Goal: Task Accomplishment & Management: Manage account settings

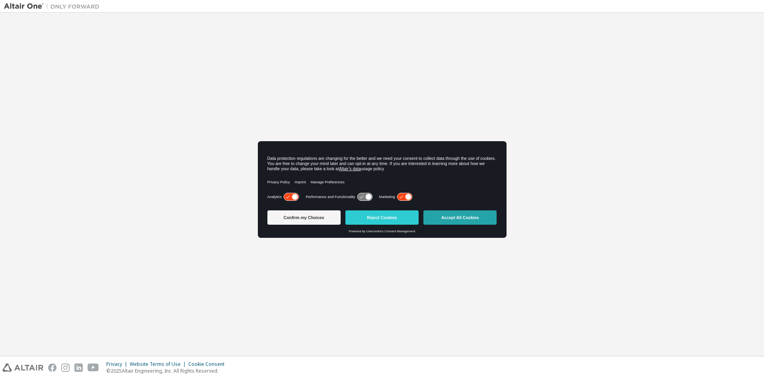
click at [461, 219] on button "Accept All Cookies" at bounding box center [459, 218] width 73 height 14
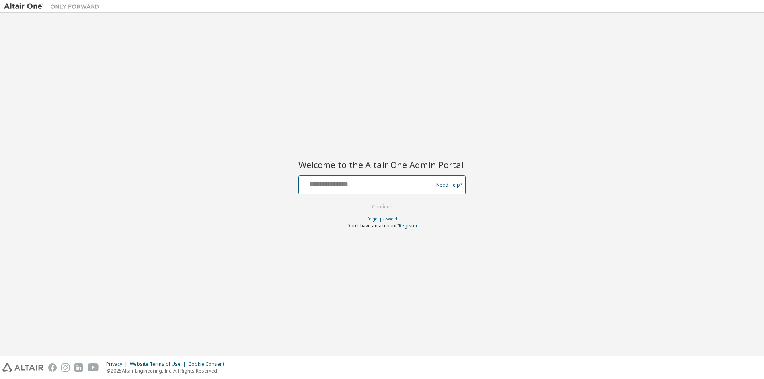
click at [381, 186] on input "text" at bounding box center [367, 184] width 130 height 12
click at [330, 180] on input "text" at bounding box center [367, 184] width 130 height 12
type input "**********"
click at [364, 201] on button "Continue" at bounding box center [382, 207] width 37 height 12
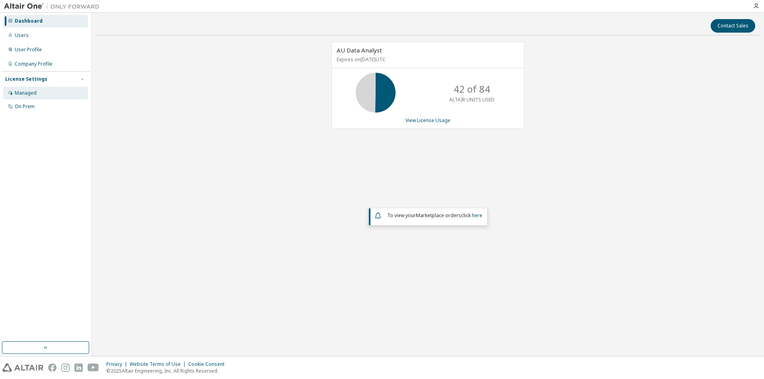
click at [26, 96] on div "Managed" at bounding box center [45, 93] width 85 height 13
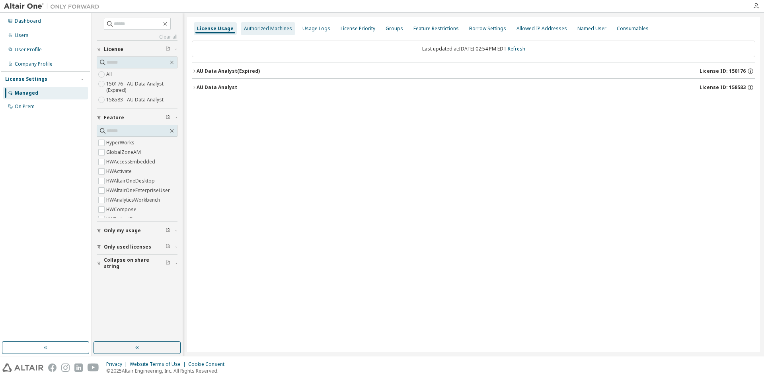
click at [270, 27] on div "Authorized Machines" at bounding box center [268, 28] width 48 height 6
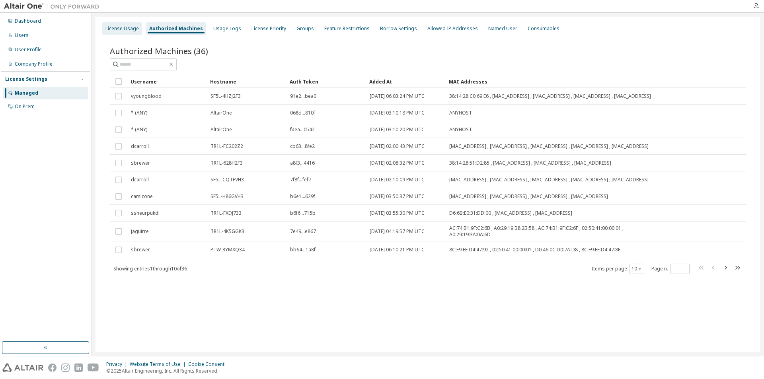
click at [121, 29] on div "License Usage" at bounding box center [121, 28] width 33 height 6
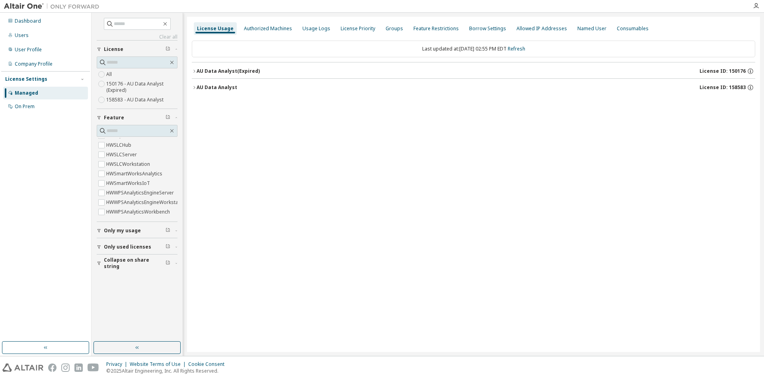
scroll to position [354, 0]
click at [261, 26] on div "Authorized Machines" at bounding box center [268, 28] width 48 height 6
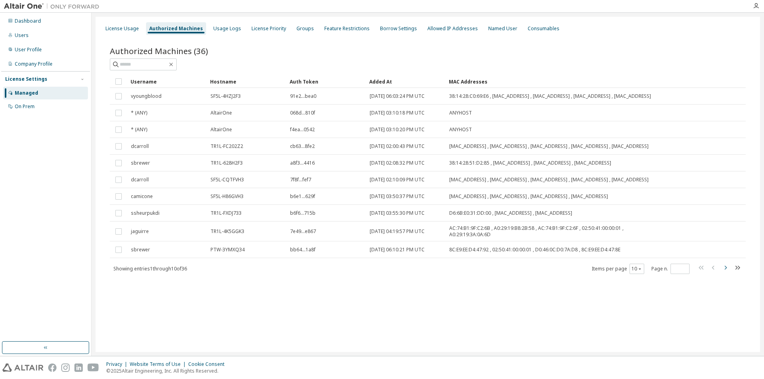
click at [728, 273] on icon "button" at bounding box center [726, 268] width 10 height 10
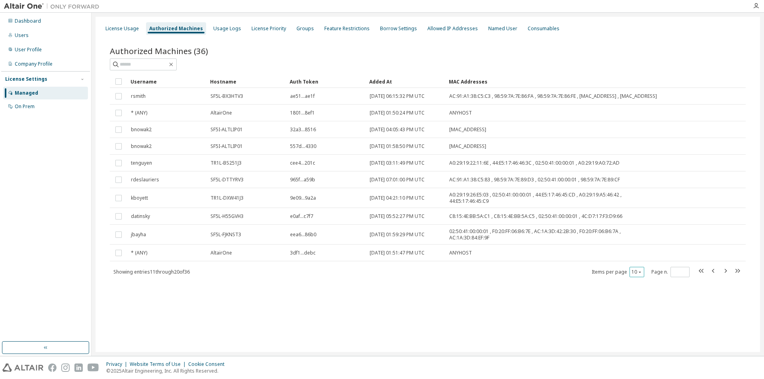
click at [640, 275] on icon "button" at bounding box center [640, 272] width 5 height 5
click at [635, 317] on div "50" at bounding box center [662, 315] width 64 height 10
type input "*"
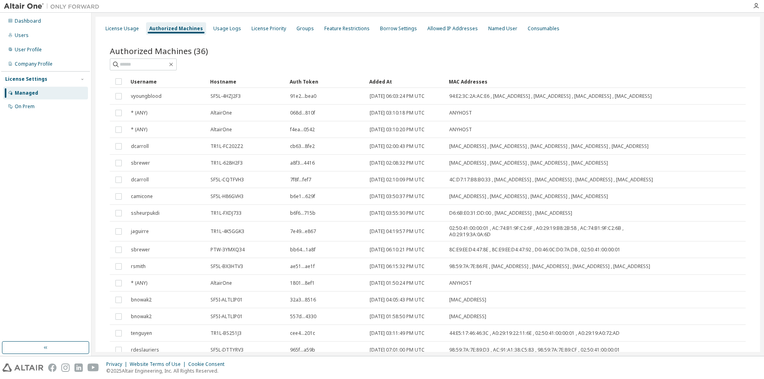
click at [148, 81] on div "Username" at bounding box center [167, 81] width 73 height 13
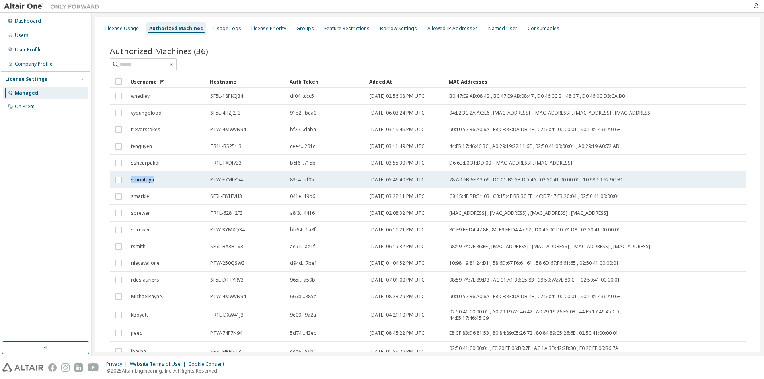
drag, startPoint x: 129, startPoint y: 182, endPoint x: 163, endPoint y: 185, distance: 34.0
click at [163, 185] on td "smontoya" at bounding box center [167, 180] width 80 height 17
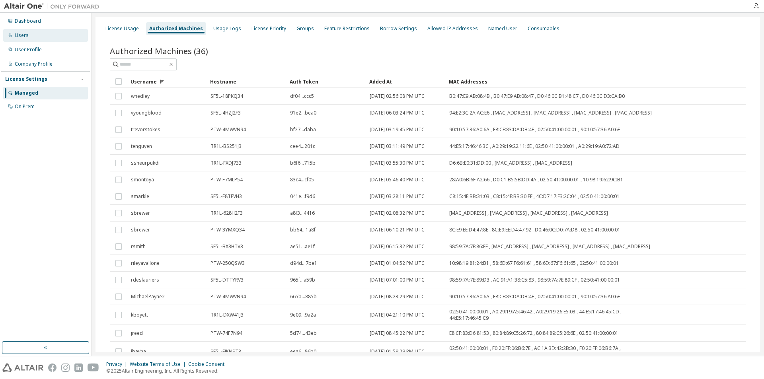
click at [29, 36] on div "Users" at bounding box center [45, 35] width 85 height 13
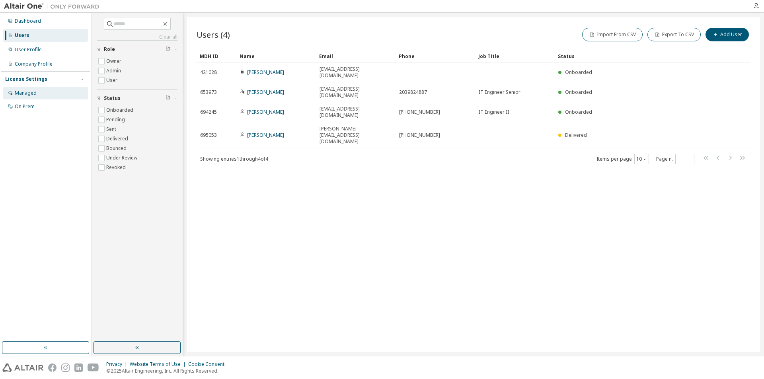
click at [29, 91] on div "Managed" at bounding box center [26, 93] width 22 height 6
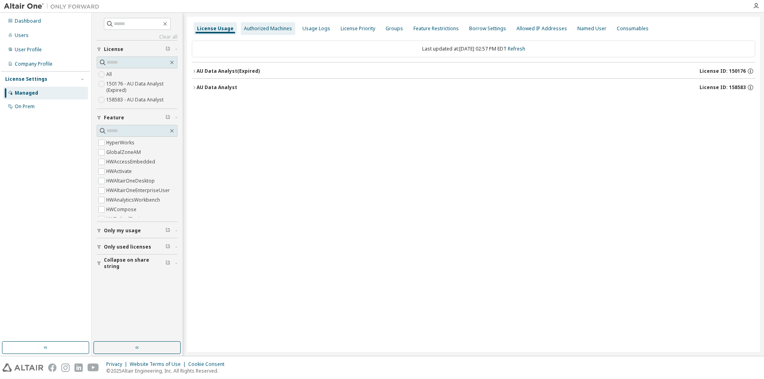
click at [259, 29] on div "Authorized Machines" at bounding box center [268, 28] width 48 height 6
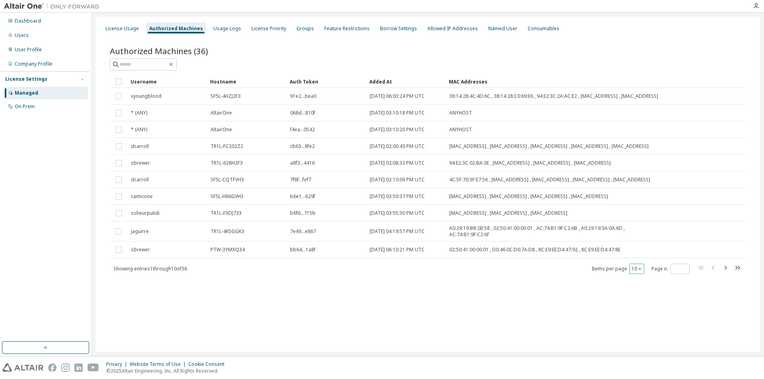
click at [642, 271] on icon "button" at bounding box center [640, 269] width 5 height 5
click at [641, 310] on div "30" at bounding box center [662, 309] width 64 height 10
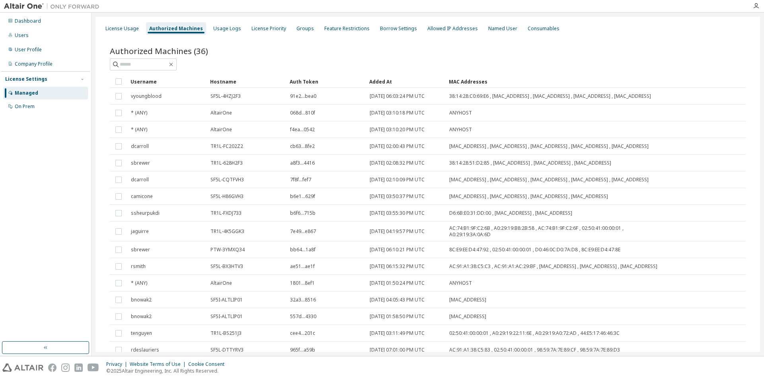
click at [166, 81] on div "Username" at bounding box center [167, 81] width 73 height 13
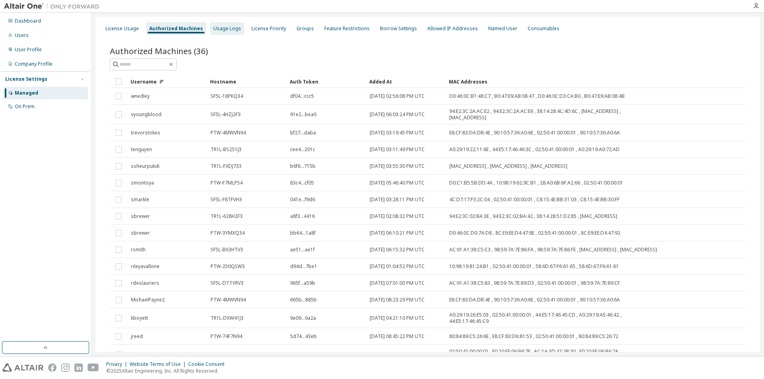
click at [220, 25] on div "Usage Logs" at bounding box center [227, 28] width 28 height 6
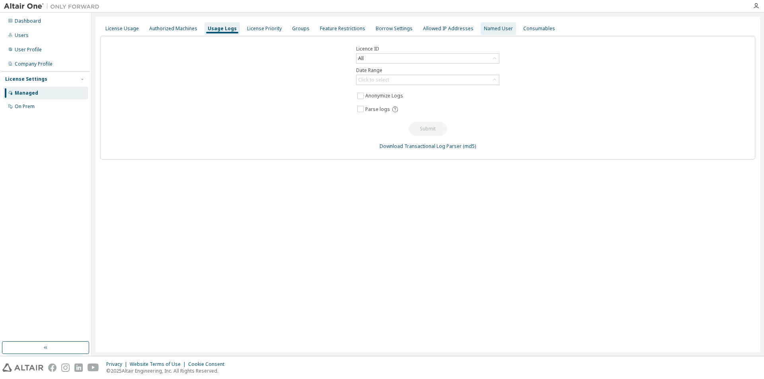
click at [484, 30] on div "Named User" at bounding box center [498, 28] width 29 height 6
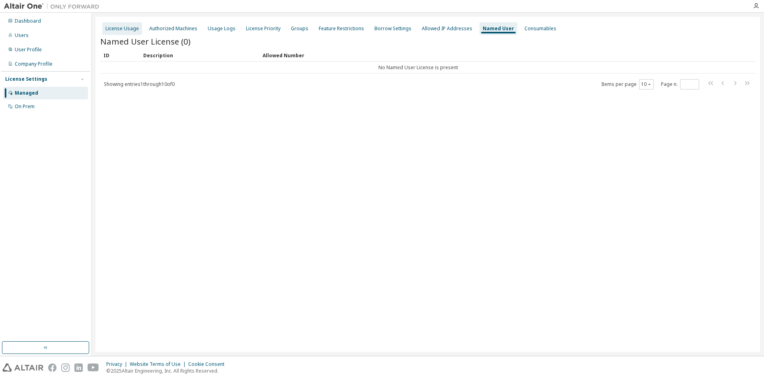
click at [119, 25] on div "License Usage" at bounding box center [121, 28] width 33 height 6
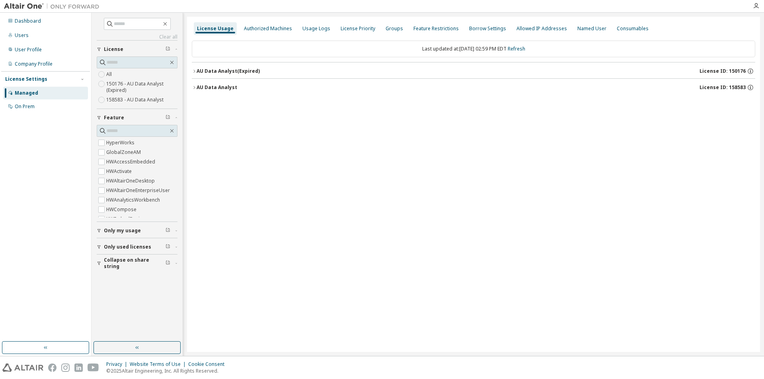
click at [136, 75] on div "All 150176 - AU Data Analyst (Expired) 158583 - AU Data Analyst" at bounding box center [137, 87] width 81 height 35
click at [140, 84] on label "150176 - AU Data Analyst (Expired)" at bounding box center [141, 87] width 71 height 16
click at [35, 48] on div "User Profile" at bounding box center [28, 50] width 27 height 6
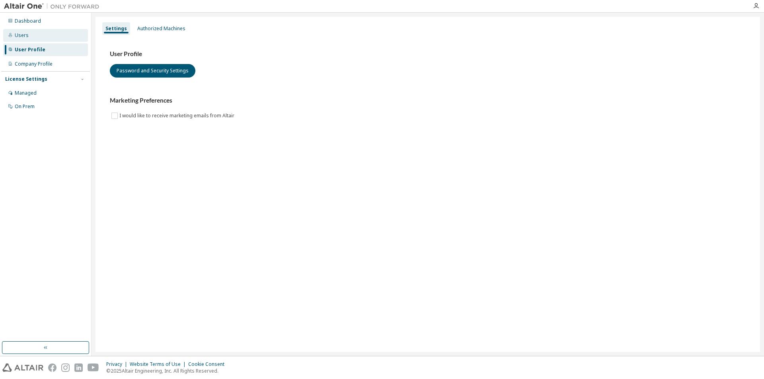
click at [25, 33] on div "Users" at bounding box center [22, 35] width 14 height 6
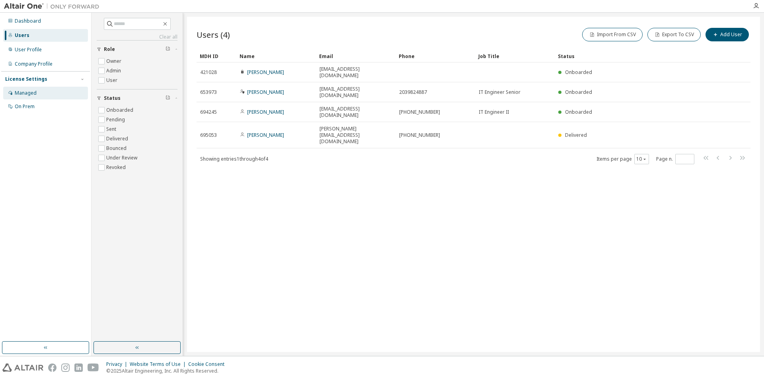
click at [29, 96] on div "Managed" at bounding box center [26, 93] width 22 height 6
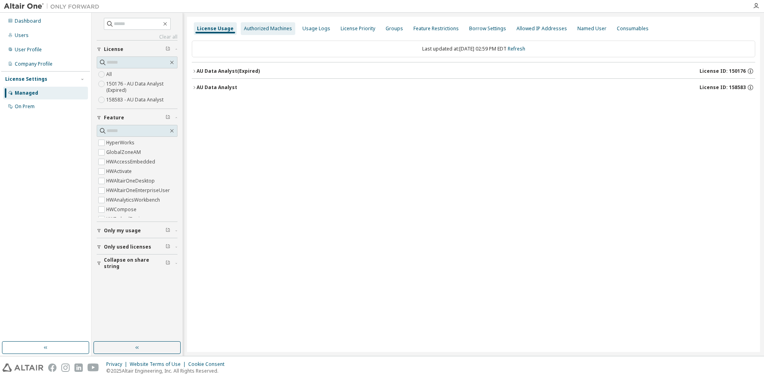
click at [266, 25] on div "Authorized Machines" at bounding box center [268, 28] width 48 height 6
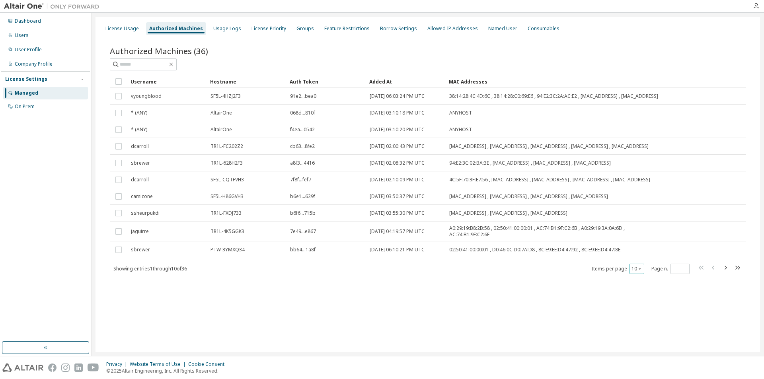
click at [641, 272] on button "10" at bounding box center [637, 269] width 11 height 6
click at [645, 307] on div "30" at bounding box center [662, 309] width 64 height 10
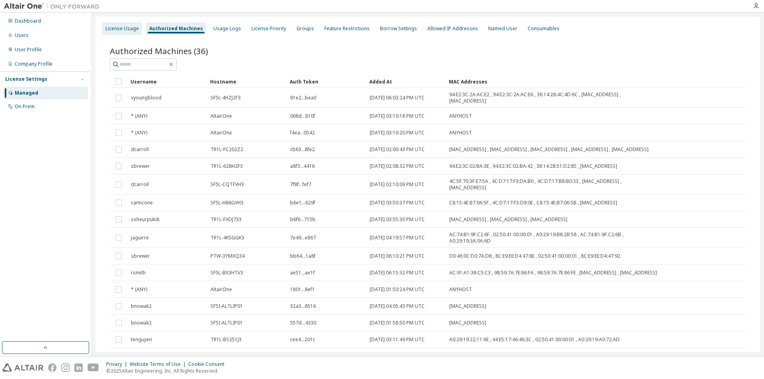
click at [127, 31] on div "License Usage" at bounding box center [121, 28] width 33 height 6
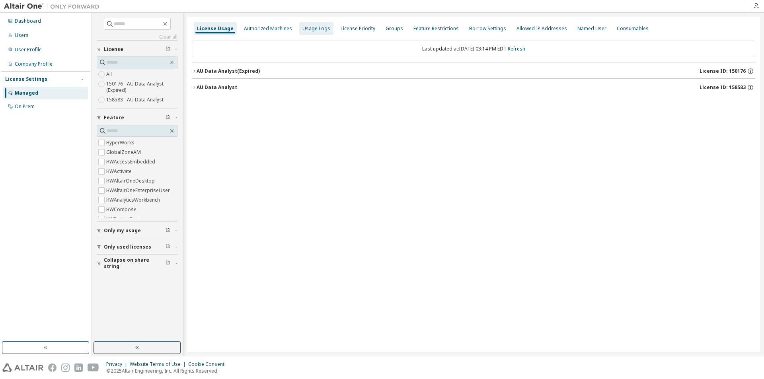
click at [313, 29] on div "Usage Logs" at bounding box center [316, 28] width 28 height 6
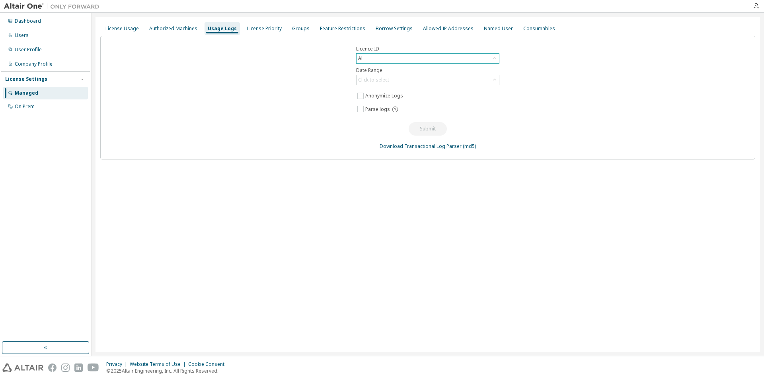
click at [429, 58] on div "All" at bounding box center [428, 59] width 142 height 10
click at [367, 78] on li "All" at bounding box center [427, 81] width 141 height 10
click at [371, 81] on div "Click to select" at bounding box center [373, 80] width 31 height 6
click at [384, 122] on li "Custom Date Range" at bounding box center [427, 123] width 141 height 10
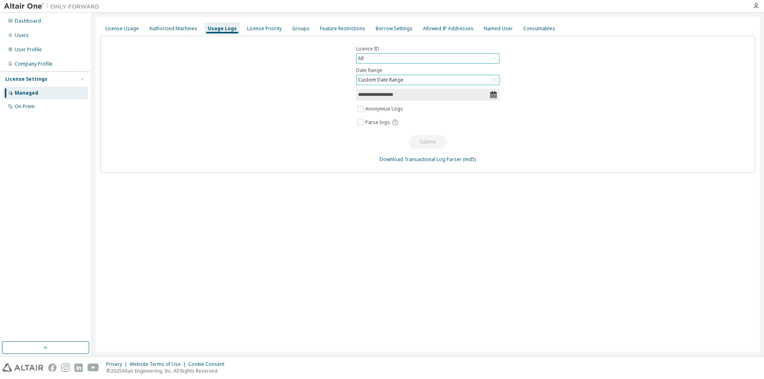
click at [491, 94] on icon at bounding box center [493, 94] width 6 height 7
click at [392, 92] on input "**********" at bounding box center [423, 95] width 131 height 8
select select "*"
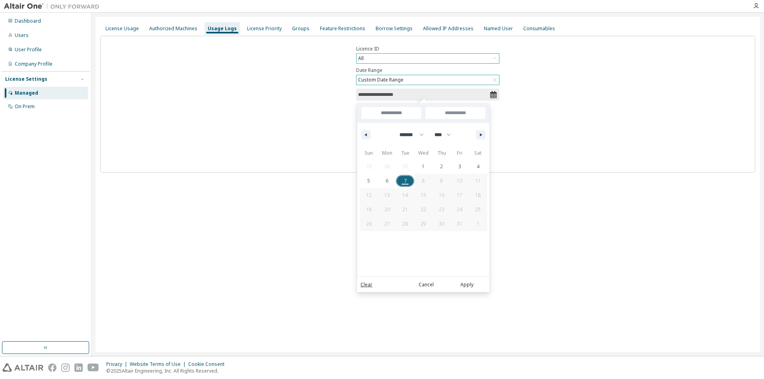
click at [405, 181] on span "7" at bounding box center [405, 181] width 3 height 14
click at [258, 121] on div "**********" at bounding box center [427, 104] width 655 height 137
click at [464, 285] on button "Apply" at bounding box center [467, 285] width 38 height 9
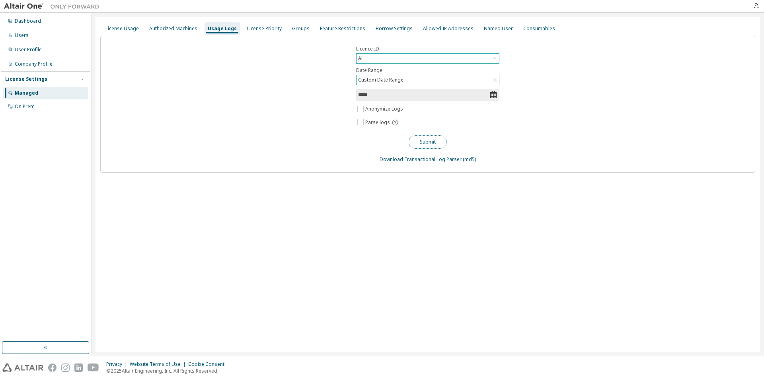
click at [429, 143] on button "Submit" at bounding box center [428, 142] width 38 height 14
click at [30, 95] on div "Managed" at bounding box center [26, 93] width 23 height 6
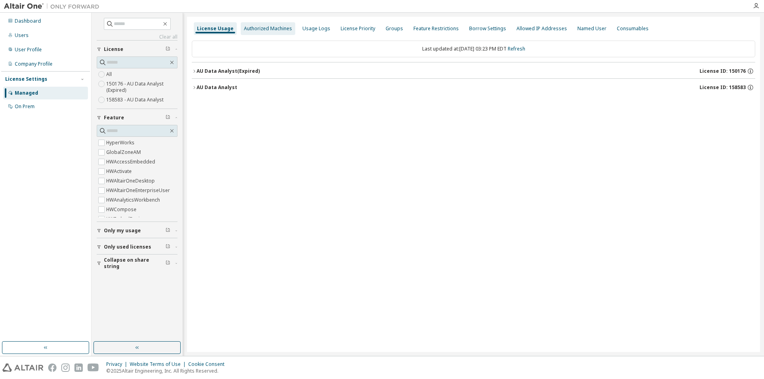
click at [265, 25] on div "Authorized Machines" at bounding box center [268, 28] width 48 height 6
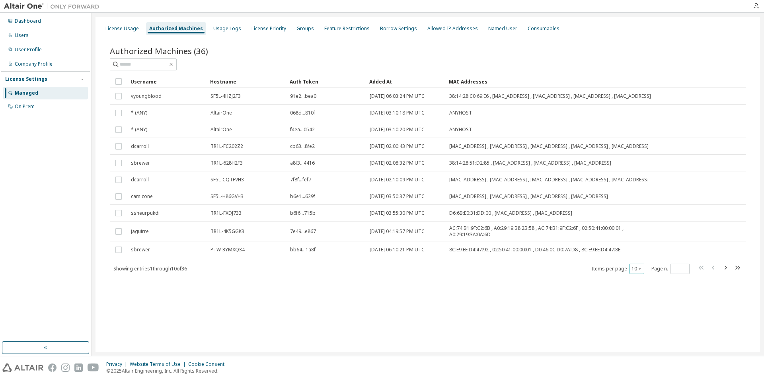
click at [641, 271] on icon "button" at bounding box center [640, 269] width 5 height 5
click at [641, 306] on div "30" at bounding box center [662, 309] width 64 height 10
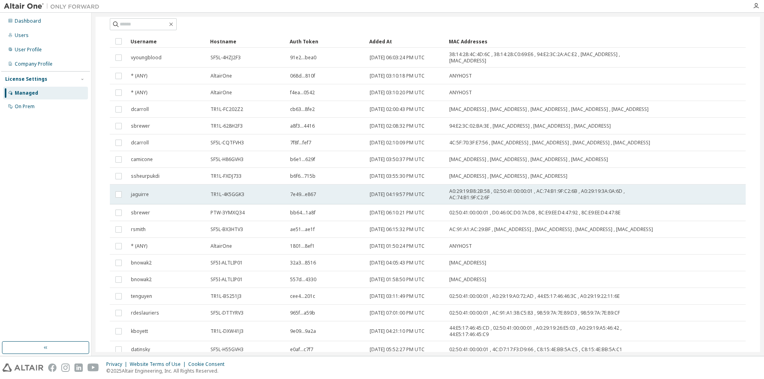
scroll to position [40, 0]
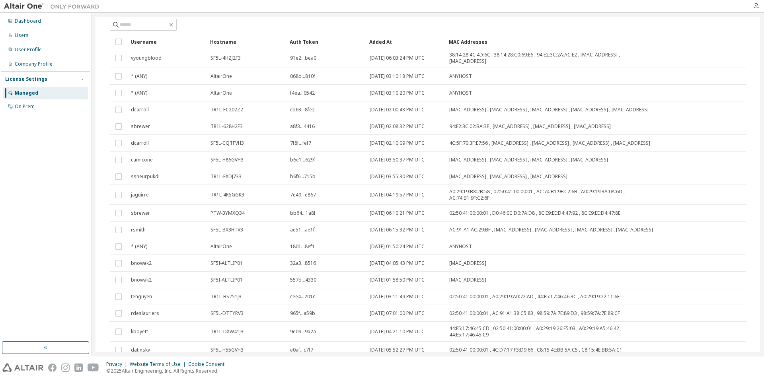
click at [146, 41] on div "Username" at bounding box center [167, 41] width 73 height 13
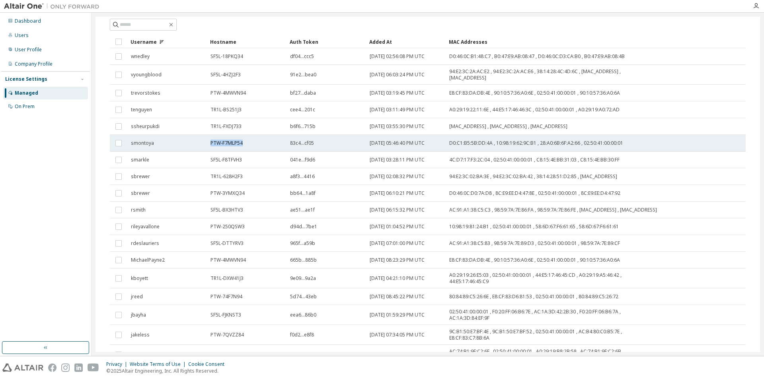
drag, startPoint x: 209, startPoint y: 142, endPoint x: 255, endPoint y: 144, distance: 45.9
click at [255, 144] on td "PTW-F7MLP54" at bounding box center [247, 143] width 80 height 17
copy span "PTW-F7MLP54"
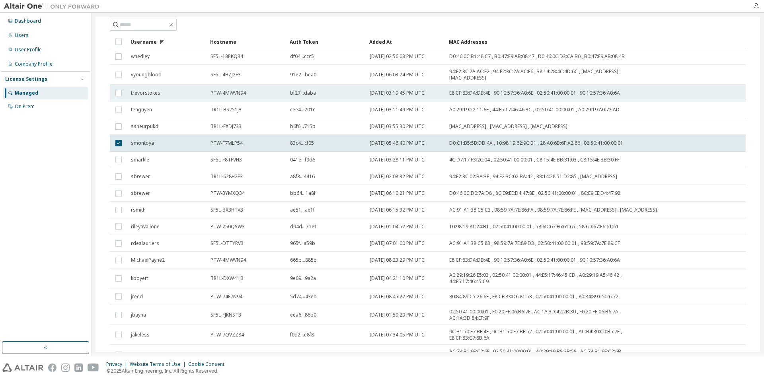
scroll to position [0, 0]
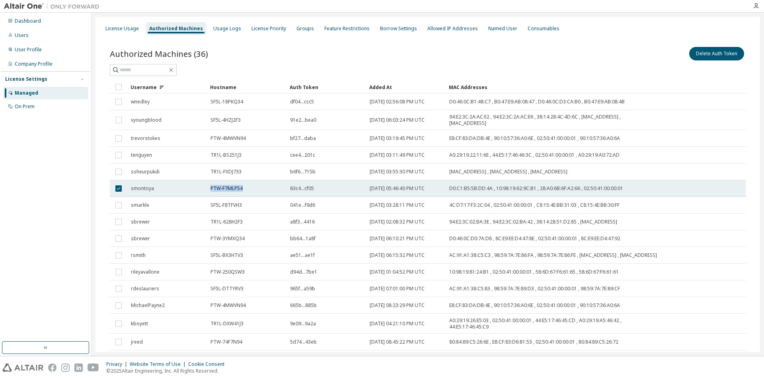
drag, startPoint x: 248, startPoint y: 186, endPoint x: 211, endPoint y: 190, distance: 37.2
click at [211, 190] on div "PTW-F7MLP54" at bounding box center [247, 188] width 72 height 6
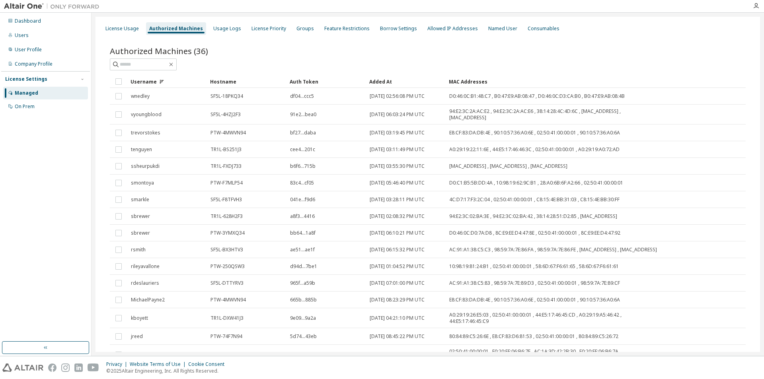
copy span "PTW-F7MLP54"
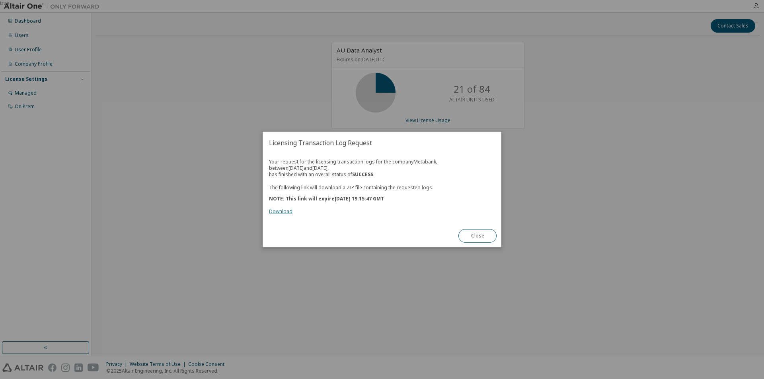
click at [274, 214] on link "Download" at bounding box center [280, 211] width 23 height 7
click at [476, 236] on button "Close" at bounding box center [478, 236] width 38 height 14
